Goal: Task Accomplishment & Management: Manage account settings

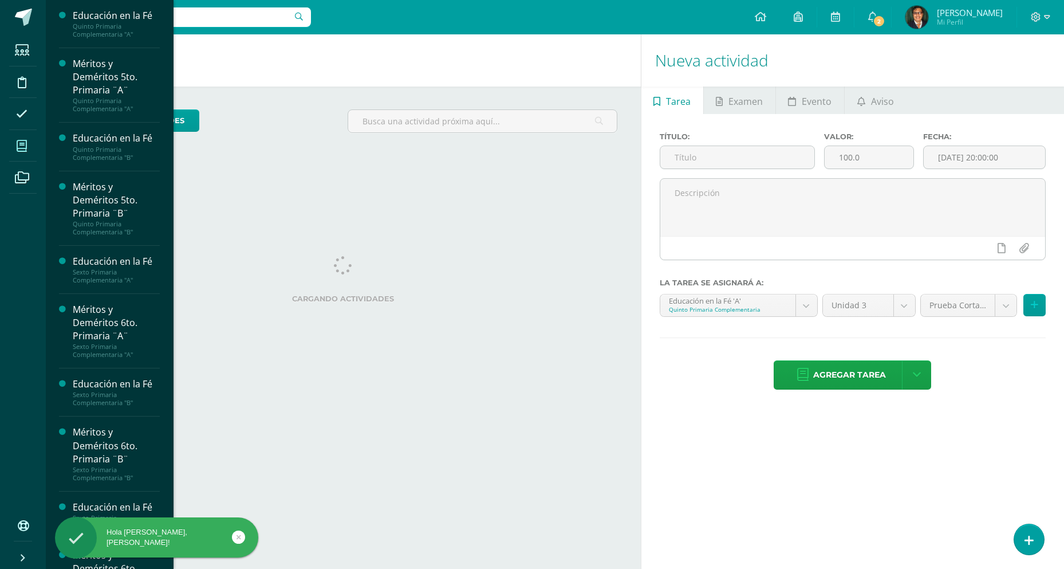
click at [15, 149] on span at bounding box center [22, 146] width 26 height 26
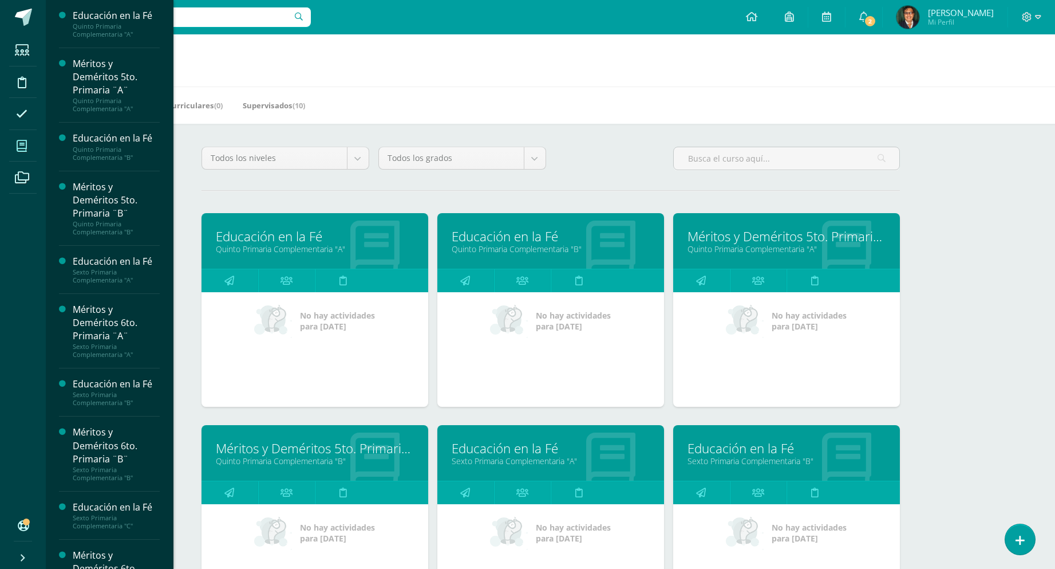
click at [325, 236] on link "Educación en la Fé" at bounding box center [315, 236] width 198 height 18
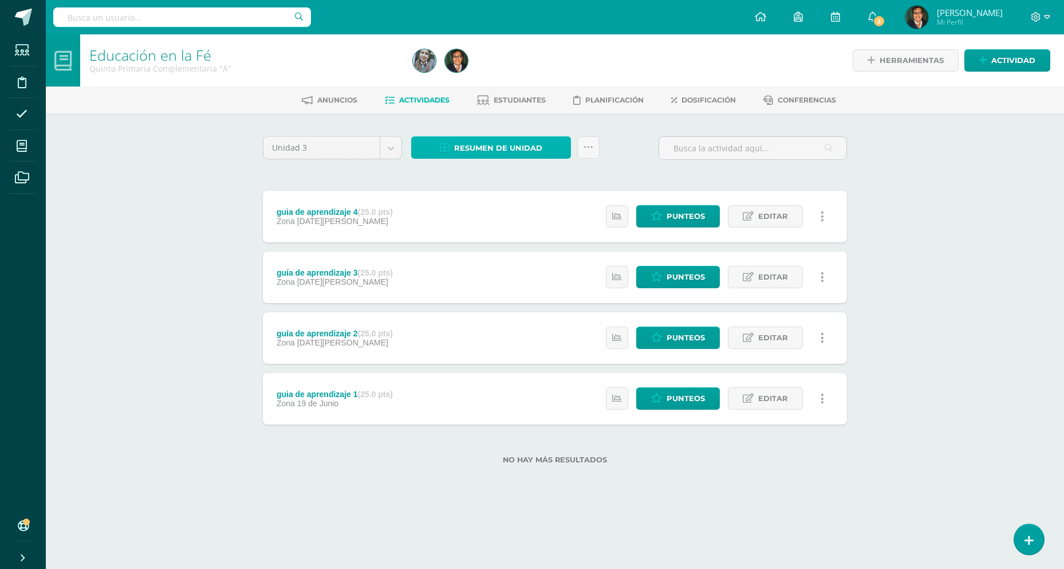
click at [515, 148] on span "Resumen de unidad" at bounding box center [498, 147] width 88 height 21
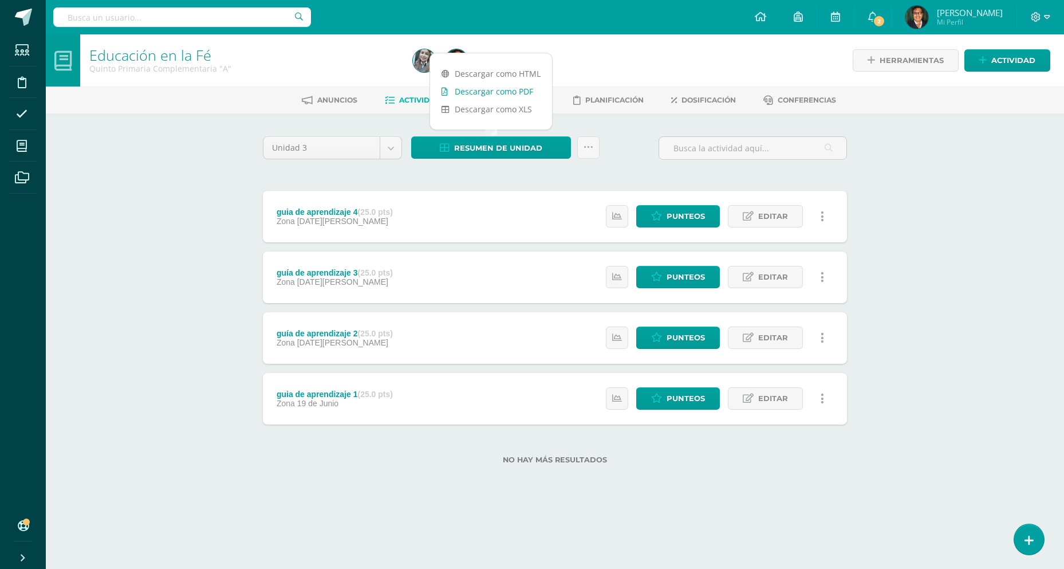
click at [525, 89] on link "Descargar como PDF" at bounding box center [491, 91] width 122 height 18
click at [125, 189] on div "Educación en la Fé Quinto Primaria Complementaria "A" Herramientas Detalle de a…" at bounding box center [555, 267] width 1018 height 466
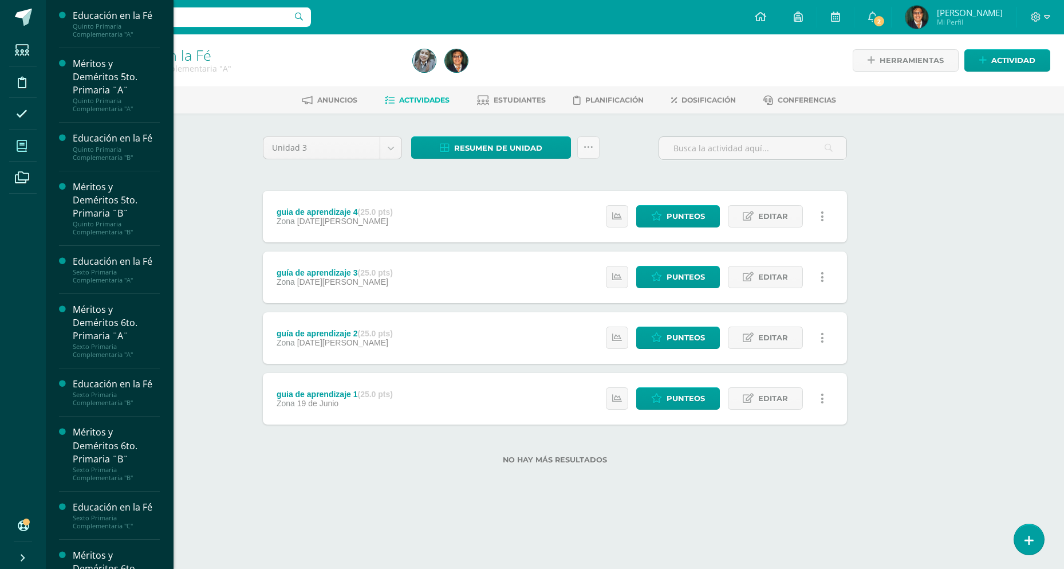
click at [23, 142] on icon at bounding box center [22, 145] width 10 height 11
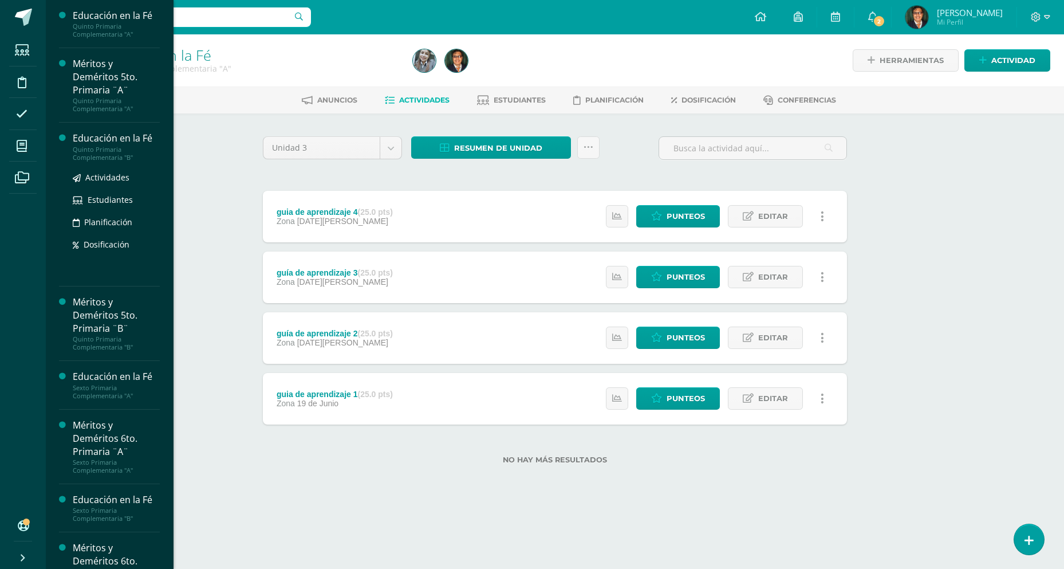
click at [137, 140] on div "Educación en la Fé" at bounding box center [116, 138] width 87 height 13
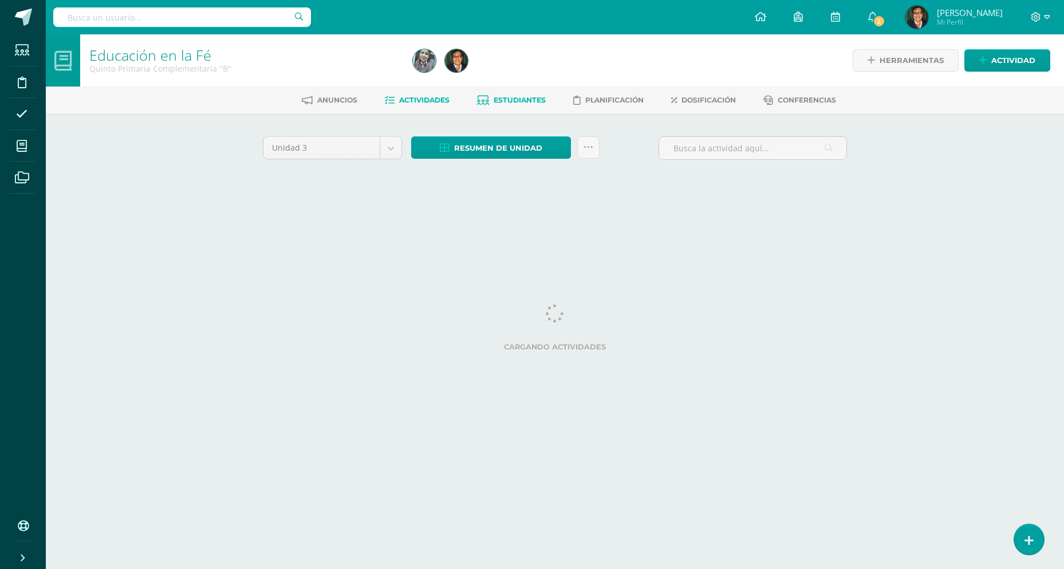
click at [524, 98] on span "Estudiantes" at bounding box center [520, 100] width 52 height 9
click at [518, 146] on span "Resumen de unidad" at bounding box center [498, 147] width 88 height 21
click at [514, 89] on link "Descargar como PDF" at bounding box center [491, 91] width 122 height 18
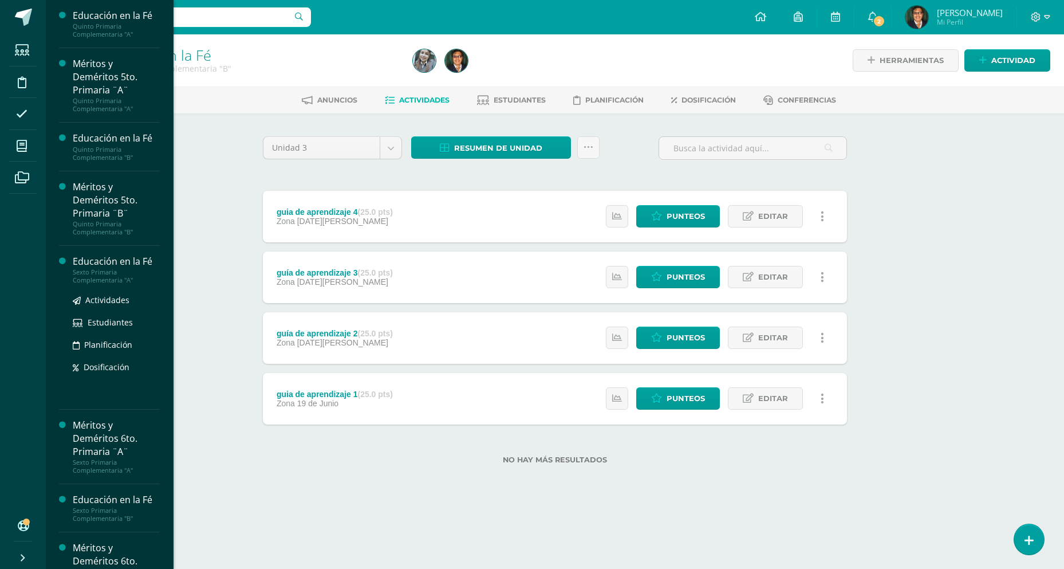
click at [125, 263] on div "Educación en la Fé" at bounding box center [116, 261] width 87 height 13
click at [126, 273] on div "Sexto Primaria Complementaria "A"" at bounding box center [116, 276] width 87 height 16
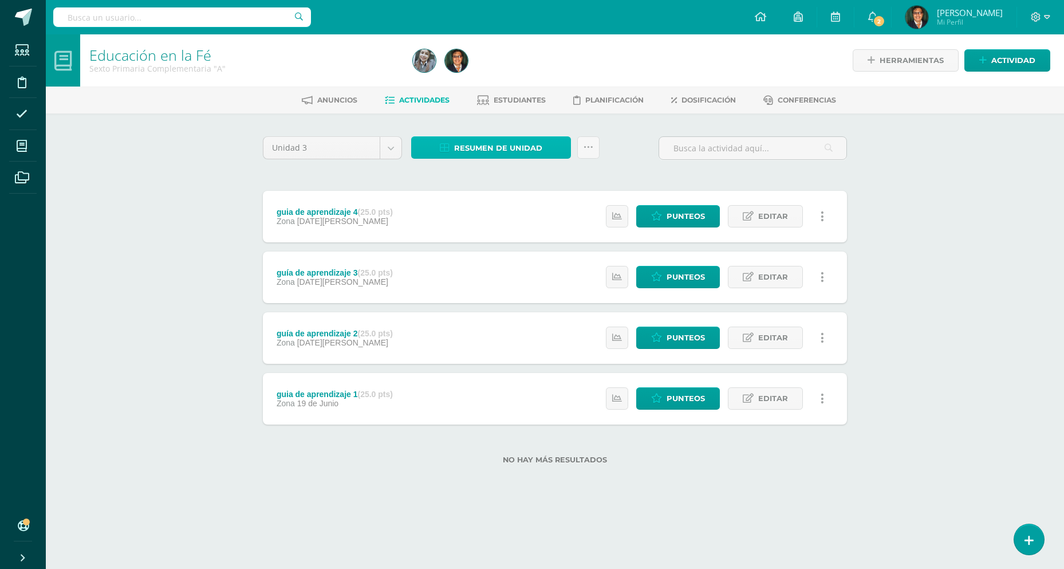
click at [507, 149] on span "Resumen de unidad" at bounding box center [498, 147] width 88 height 21
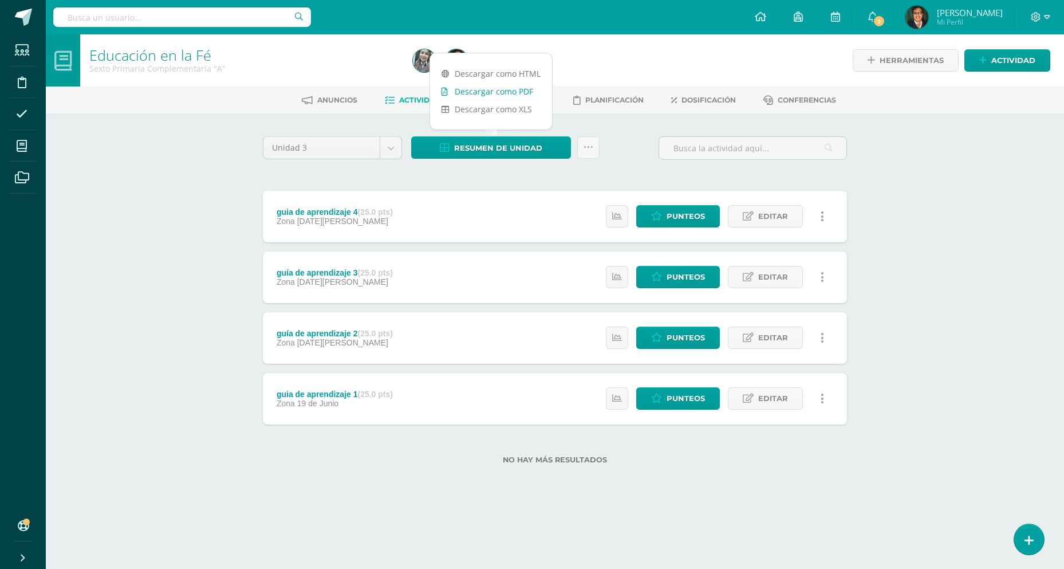
click at [523, 90] on link "Descargar como PDF" at bounding box center [491, 91] width 122 height 18
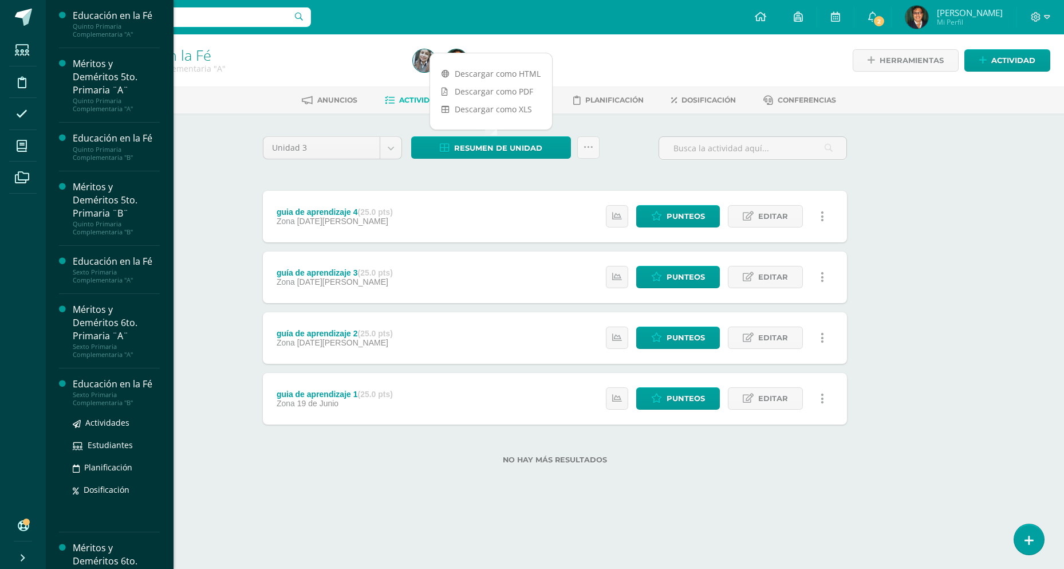
click at [131, 396] on div "Sexto Primaria Complementaria "B"" at bounding box center [116, 398] width 87 height 16
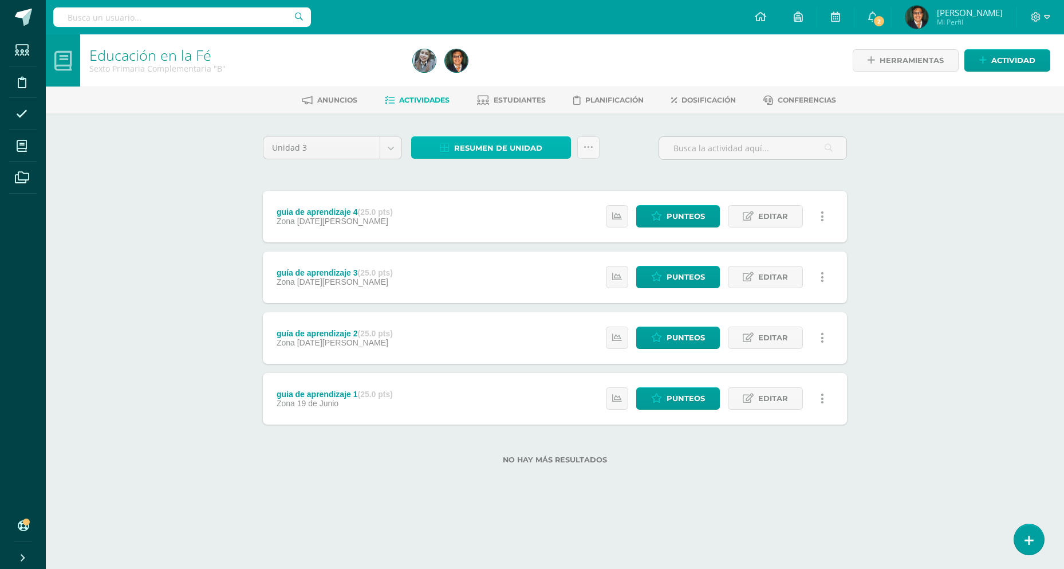
click at [532, 147] on span "Resumen de unidad" at bounding box center [498, 147] width 88 height 21
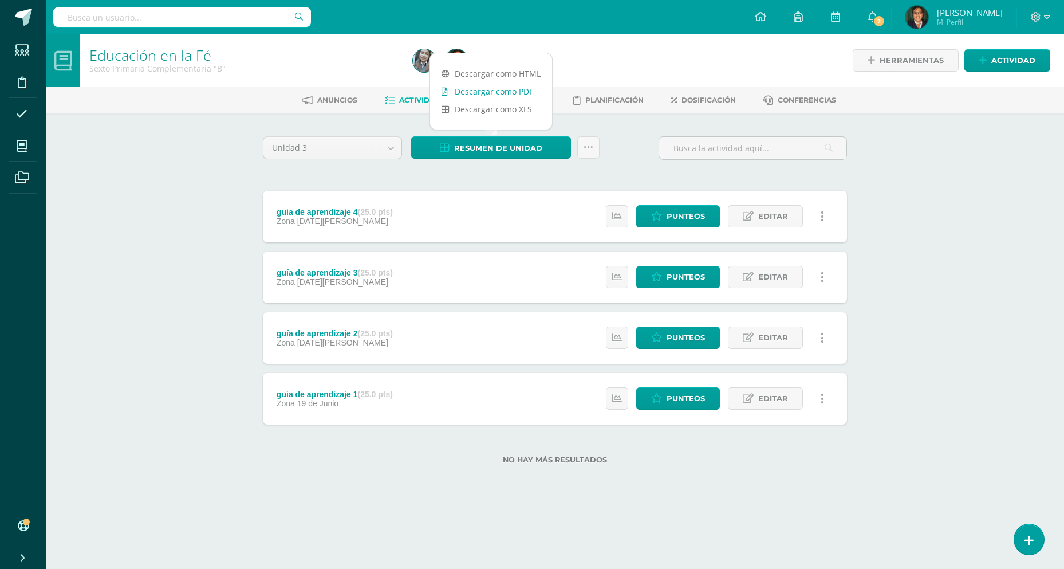
click at [526, 87] on link "Descargar como PDF" at bounding box center [491, 91] width 122 height 18
click at [650, 154] on div "Unidad 3 Unidad 1 Unidad 2 Unidad 3 Unidad 4 Resumen de unidad Subir actividade…" at bounding box center [554, 152] width 593 height 33
click at [518, 101] on span "Estudiantes" at bounding box center [520, 100] width 52 height 9
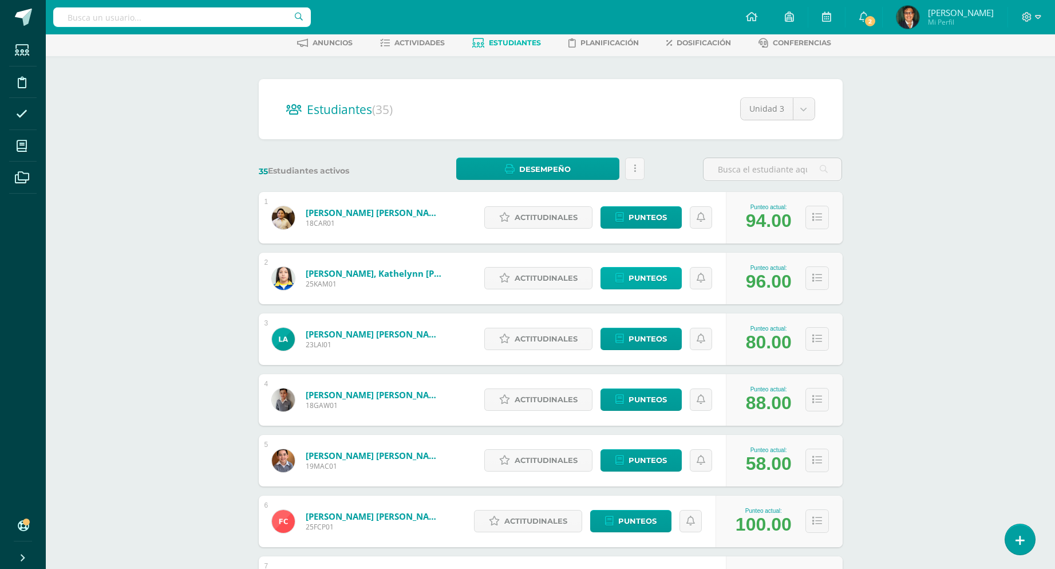
scroll to position [229, 0]
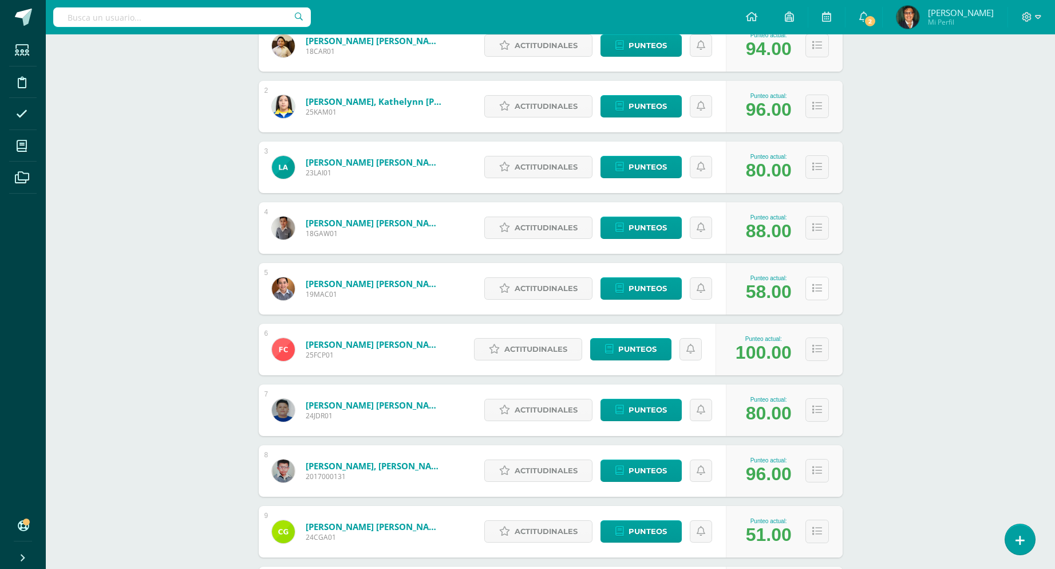
click at [810, 290] on button at bounding box center [817, 288] width 23 height 23
click at [634, 287] on span "Punteos" at bounding box center [648, 288] width 38 height 21
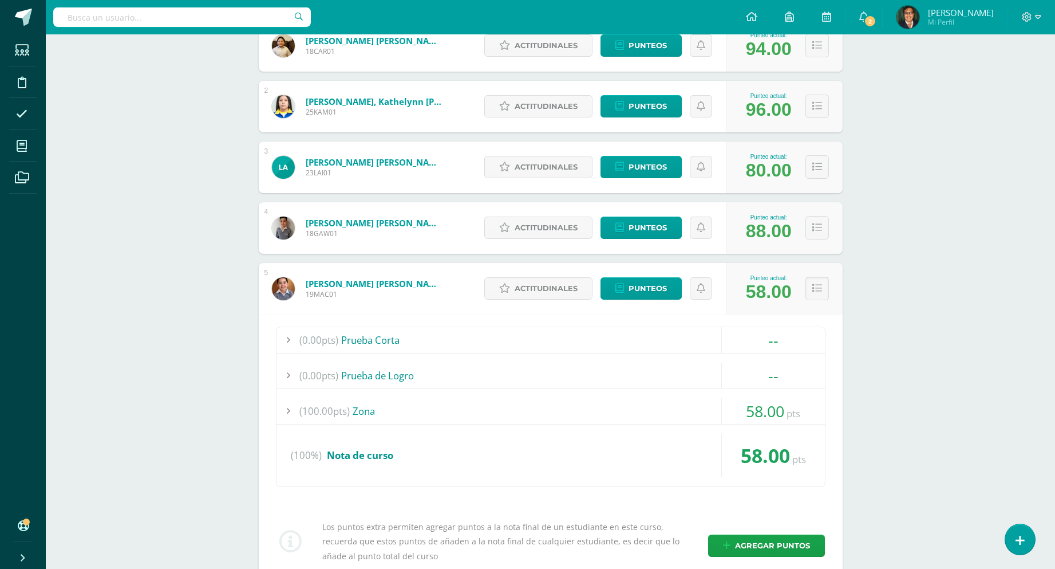
click at [820, 289] on icon at bounding box center [817, 288] width 10 height 10
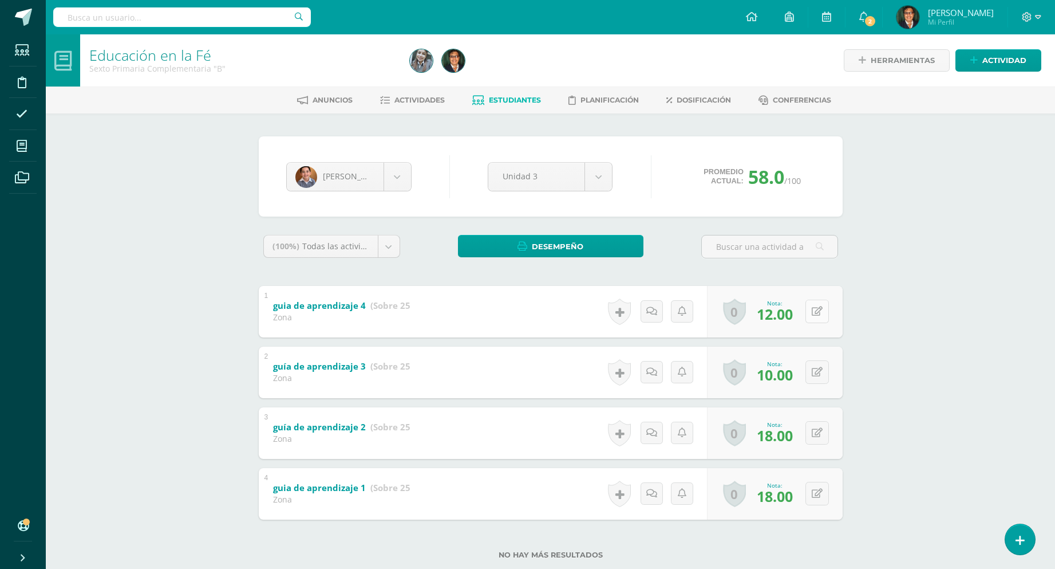
click at [815, 310] on button at bounding box center [817, 310] width 23 height 23
type input "22"
click at [823, 370] on button at bounding box center [825, 372] width 24 height 24
type input "12"
click at [799, 374] on link at bounding box center [794, 375] width 23 height 23
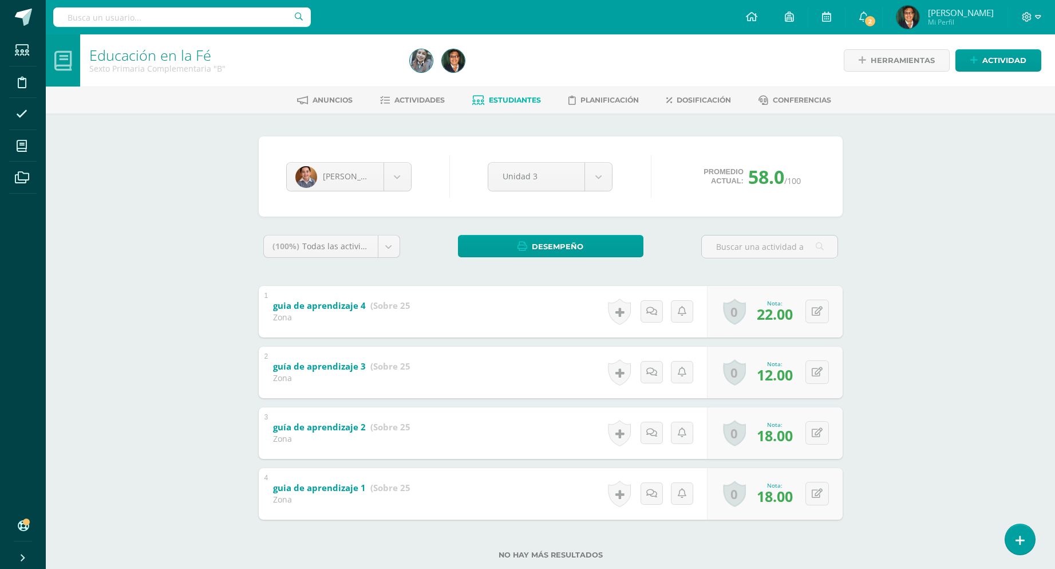
click at [890, 297] on div "Educación en la Fé Sexto Primaria Complementaria "B" Herramientas Detalle de as…" at bounding box center [550, 314] width 1009 height 561
click at [392, 173] on body "Estudiantes Disciplina Asistencia Mis cursos Archivos Soporte Centro de ayuda Ú…" at bounding box center [527, 297] width 1055 height 595
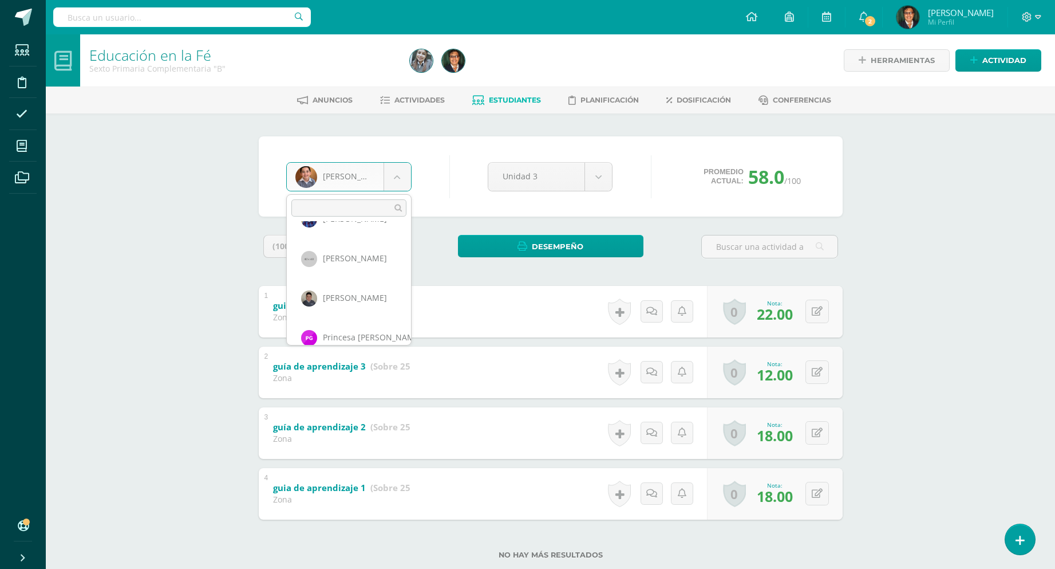
scroll to position [479, 0]
select select "210"
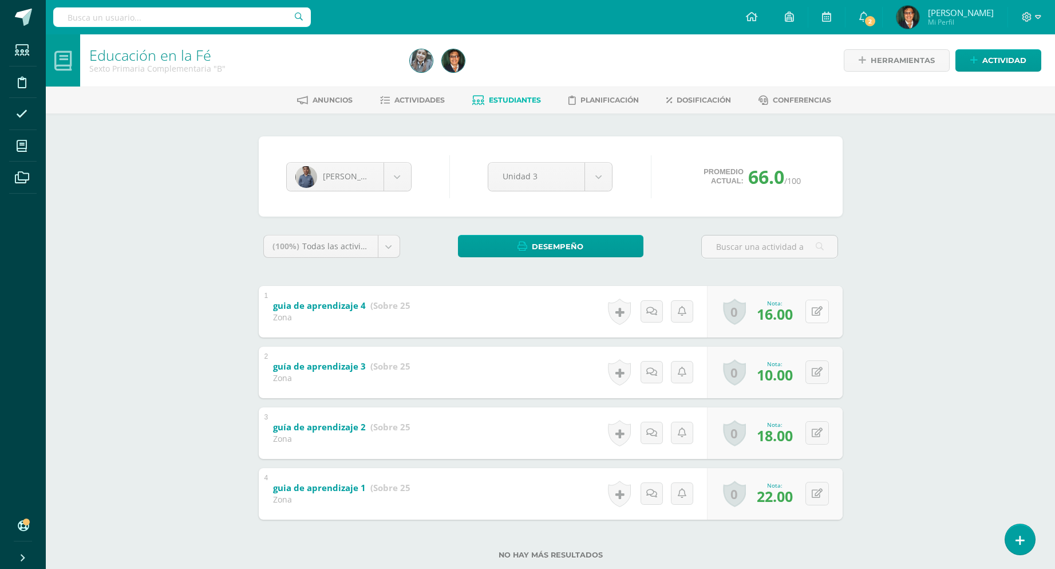
click at [819, 313] on icon at bounding box center [817, 311] width 11 height 10
type input "20"
click at [800, 316] on link at bounding box center [794, 314] width 23 height 23
click at [968, 311] on div "Educación en la Fé Sexto Primaria Complementaria "B" Herramientas Detalle de as…" at bounding box center [550, 314] width 1009 height 561
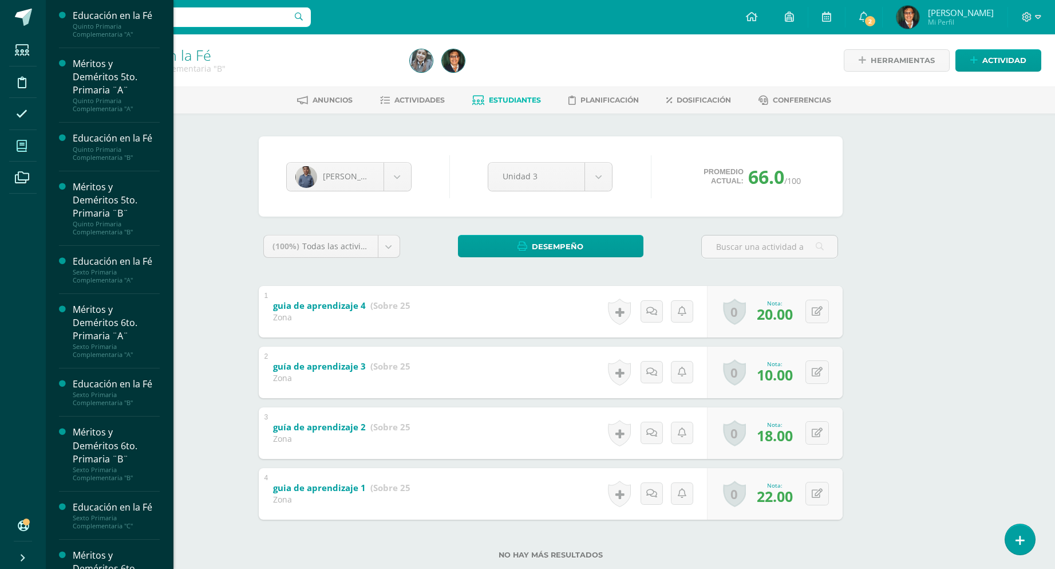
click at [22, 137] on span at bounding box center [22, 146] width 26 height 26
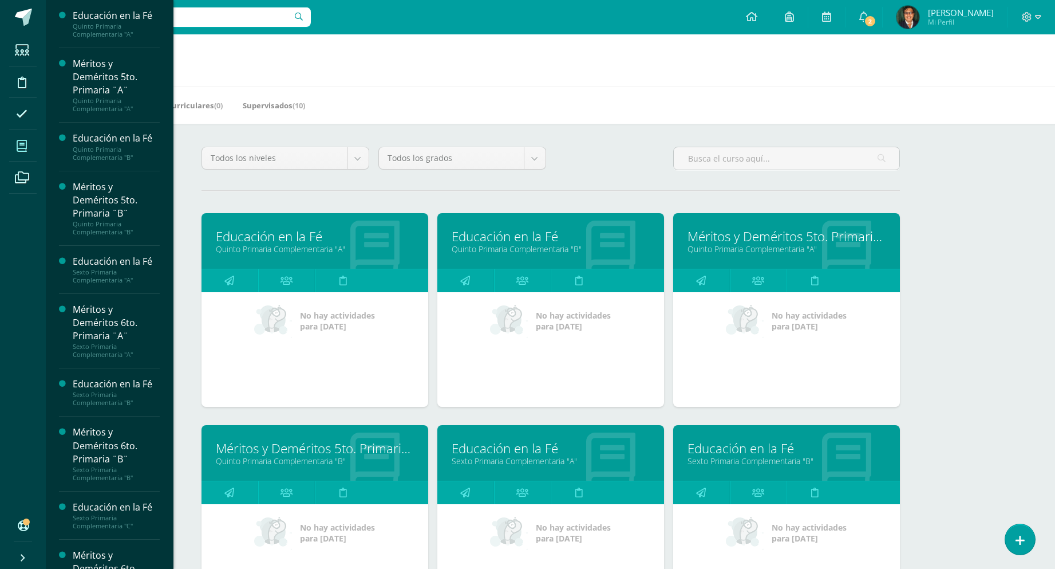
click at [549, 457] on link "Sexto Primaria Complementaria "A"" at bounding box center [551, 460] width 198 height 11
click at [753, 455] on link "Educación en la Fé" at bounding box center [787, 448] width 198 height 18
click at [762, 449] on link "Educación en la Fé" at bounding box center [787, 448] width 198 height 18
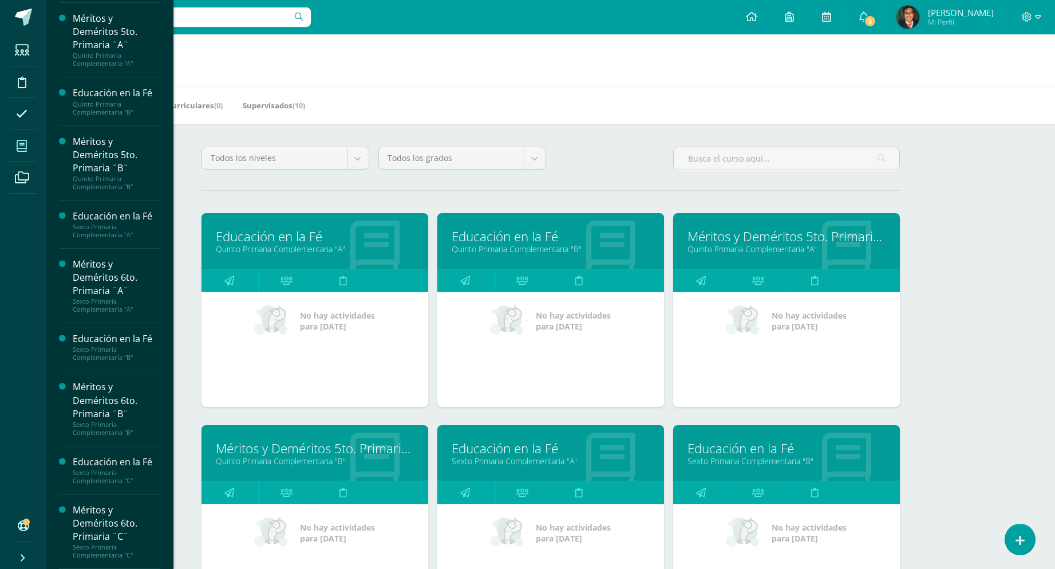
scroll to position [45, 0]
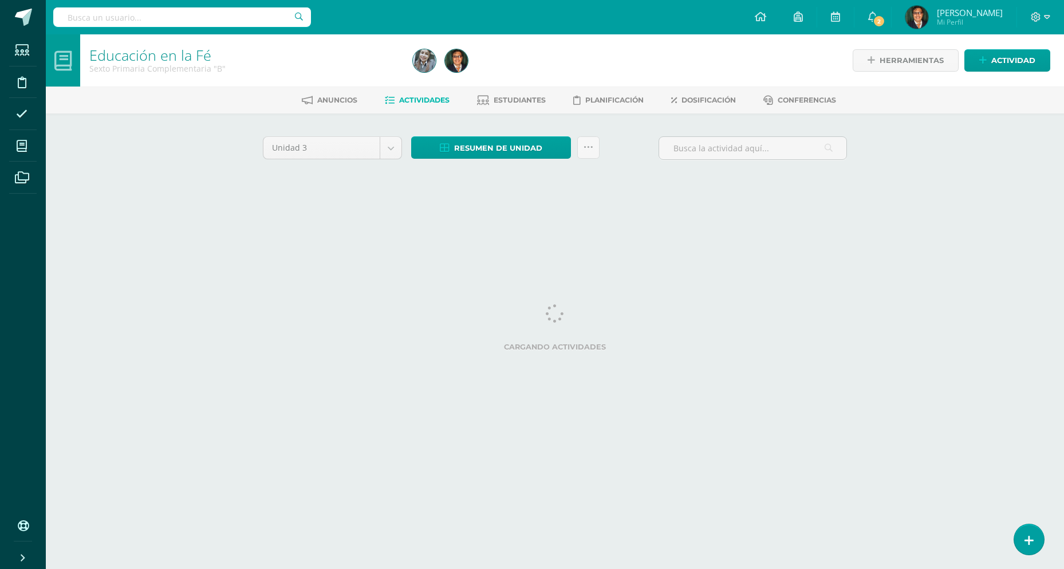
click at [104, 214] on html "Estudiantes Disciplina Asistencia Mis cursos Archivos Soporte Centro de ayuda Ú…" at bounding box center [532, 107] width 1064 height 214
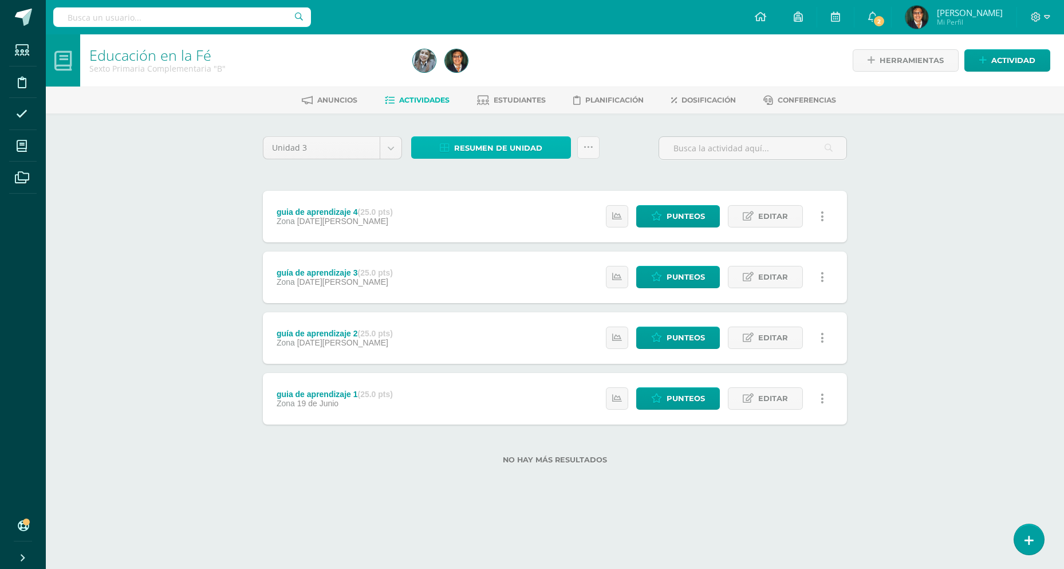
click at [511, 144] on span "Resumen de unidad" at bounding box center [498, 147] width 88 height 21
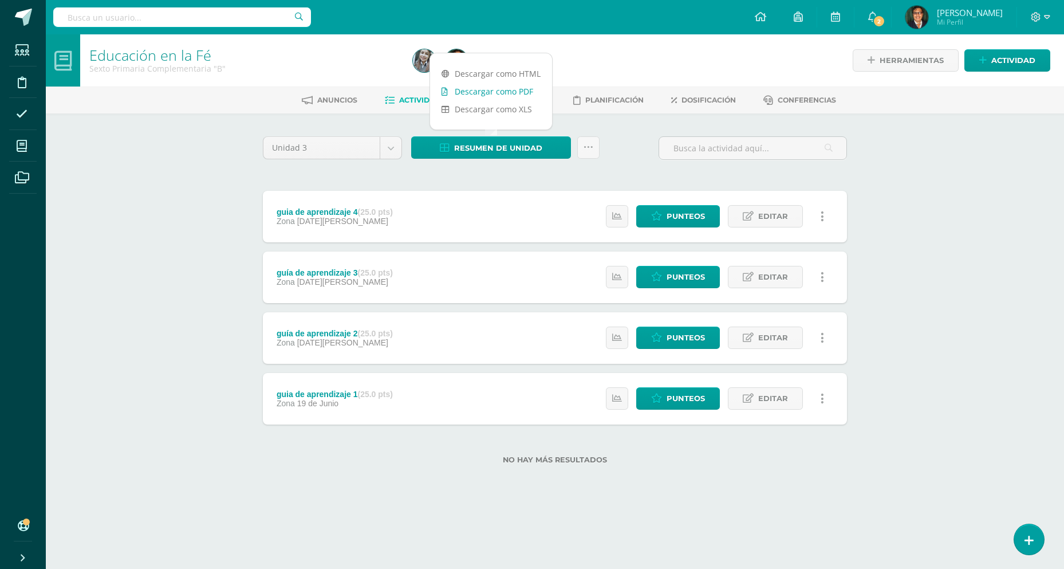
click at [520, 93] on link "Descargar como PDF" at bounding box center [491, 91] width 122 height 18
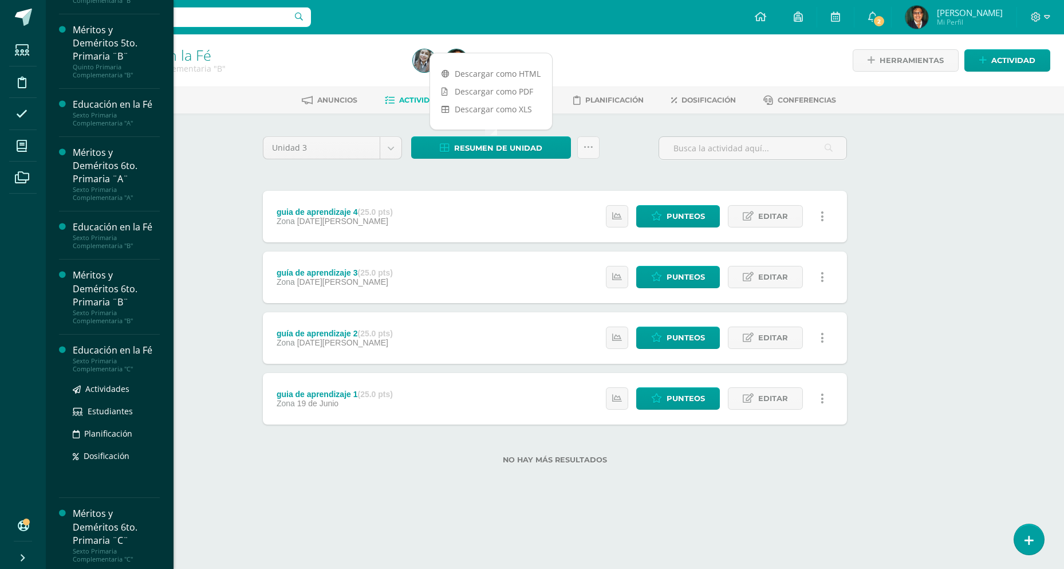
scroll to position [161, 0]
click at [138, 343] on div "Educación en la Fé" at bounding box center [116, 346] width 87 height 13
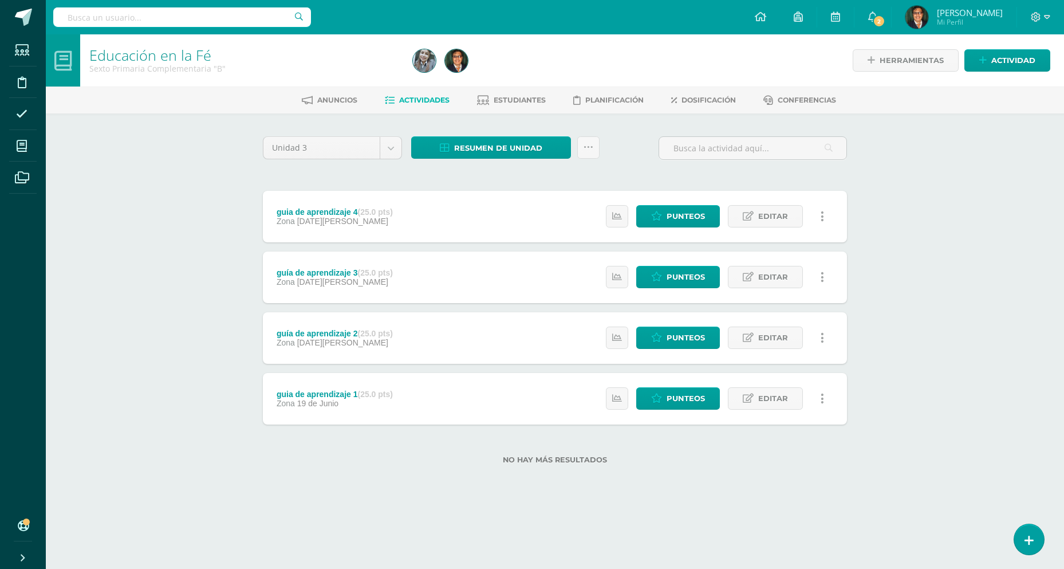
scroll to position [45, 0]
click at [536, 144] on span "Resumen de unidad" at bounding box center [498, 147] width 88 height 21
click at [524, 93] on link "Descargar como PDF" at bounding box center [491, 91] width 122 height 18
